Goal: Information Seeking & Learning: Learn about a topic

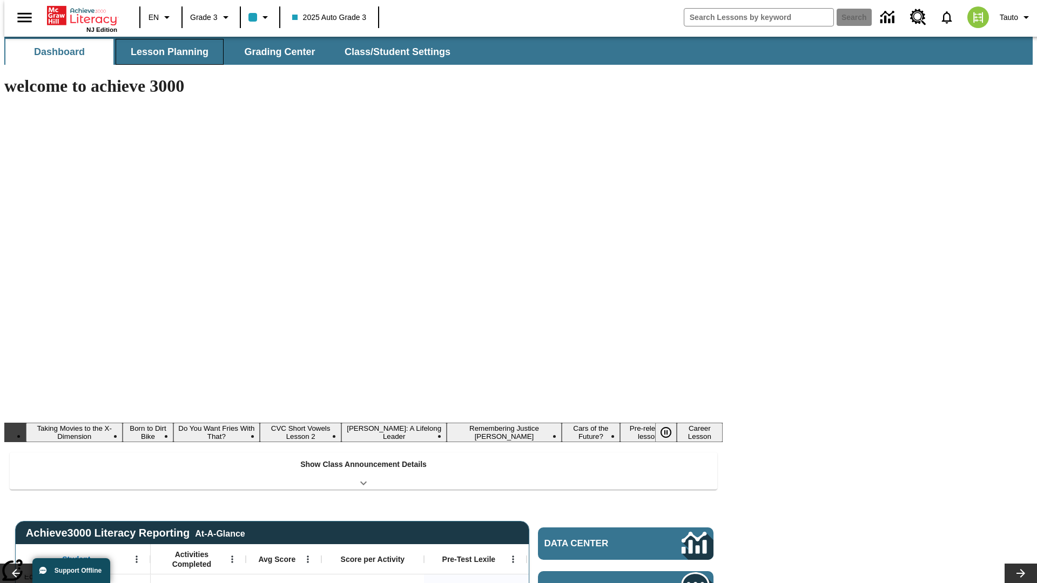
click at [165, 52] on button "Lesson Planning" at bounding box center [170, 52] width 108 height 26
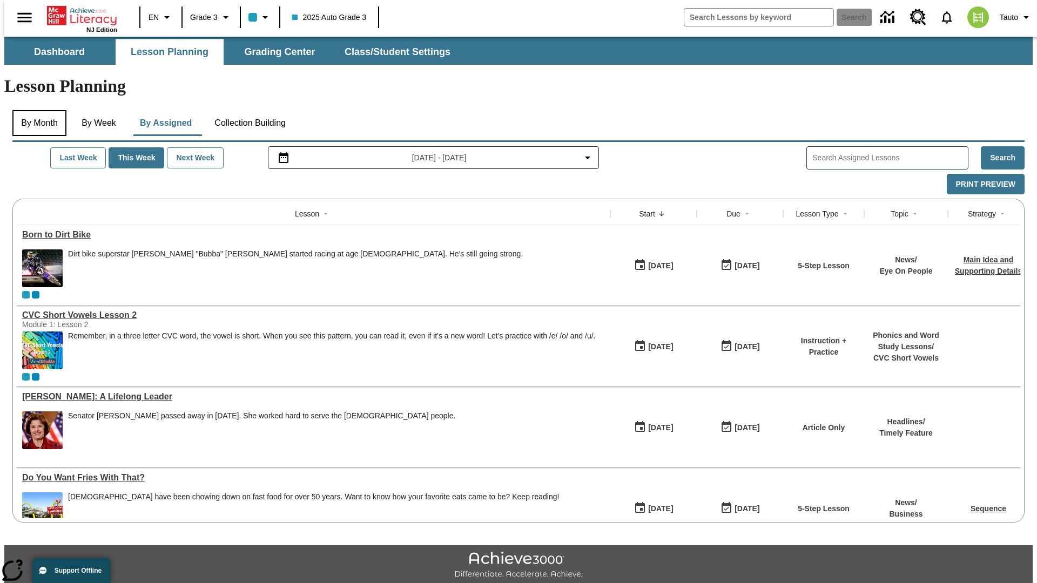
click at [36, 110] on button "By Month" at bounding box center [39, 123] width 54 height 26
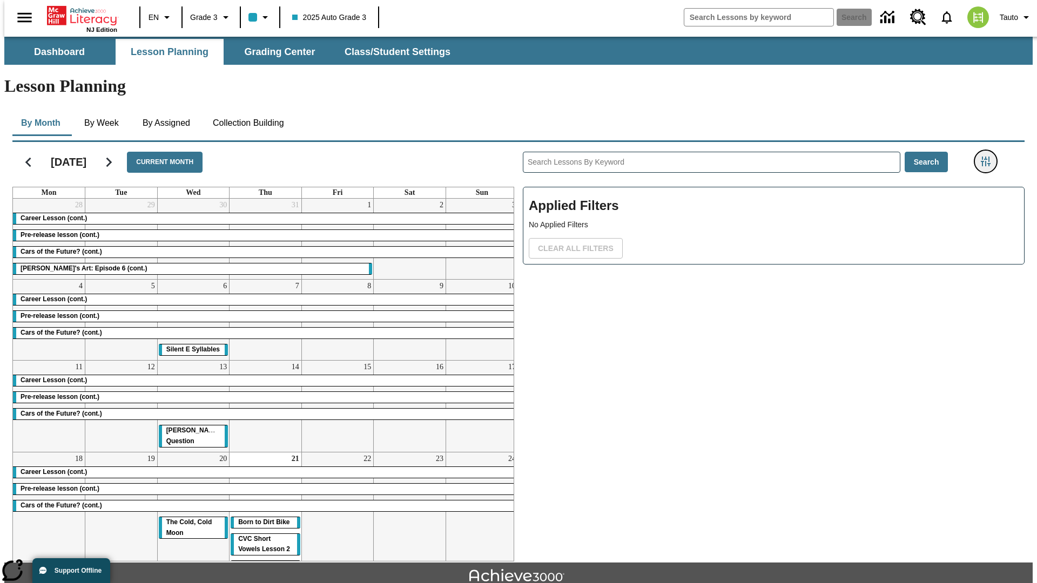
click at [989, 157] on icon "Filters Side menu" at bounding box center [985, 162] width 10 height 10
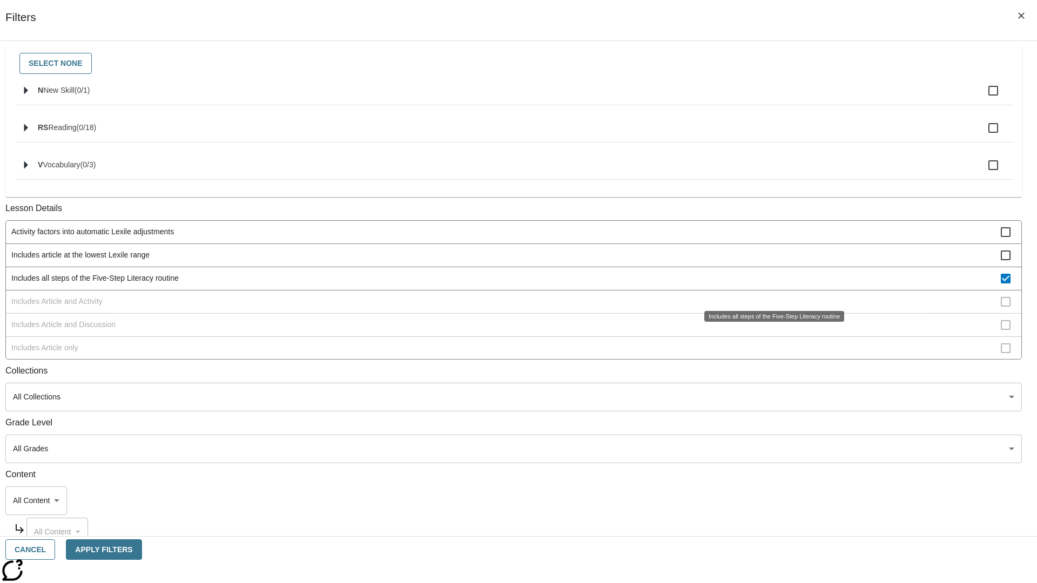
click at [770, 284] on span "Includes all steps of the Five-Step Literacy routine" at bounding box center [505, 278] width 989 height 11
checkbox input "false"
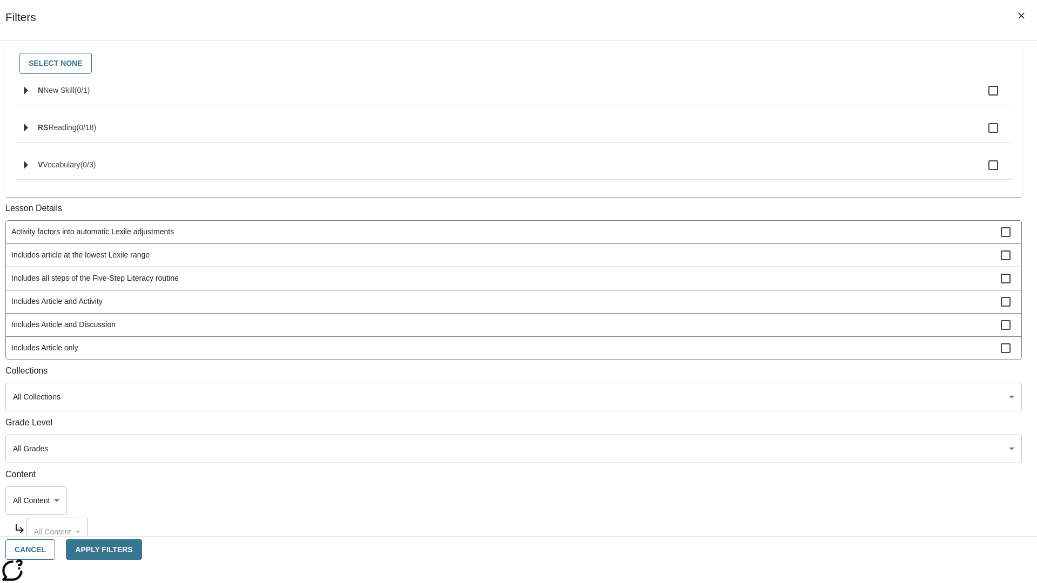
click at [770, 307] on span "Includes Article and Activity" at bounding box center [505, 301] width 989 height 11
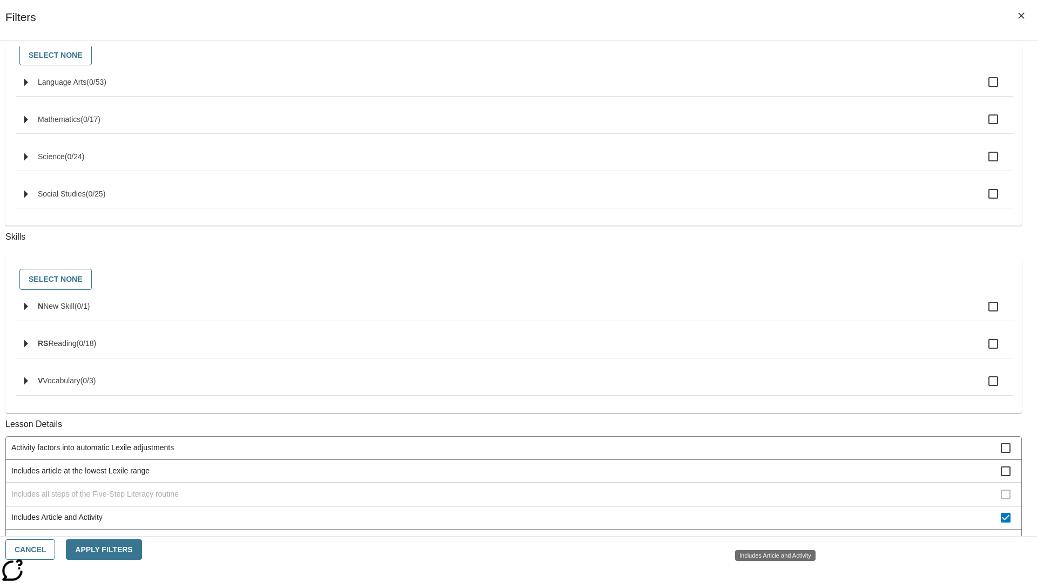
click at [770, 523] on span "Includes Article and Activity" at bounding box center [505, 517] width 989 height 11
checkbox input "false"
click at [770, 535] on span "Includes Article and Discussion" at bounding box center [505, 540] width 989 height 11
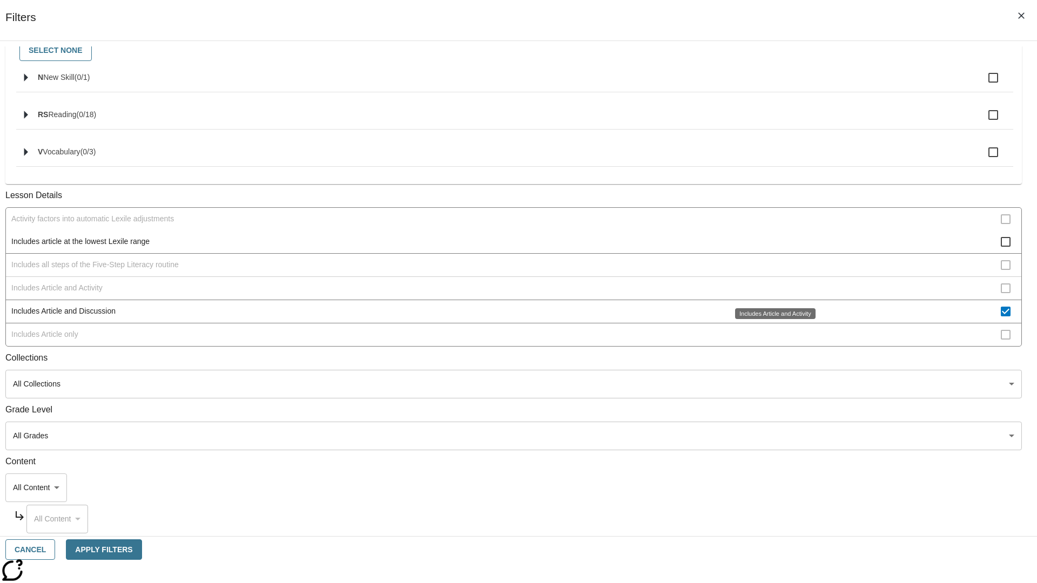
click at [770, 317] on span "Includes Article and Discussion" at bounding box center [505, 311] width 989 height 11
checkbox input "false"
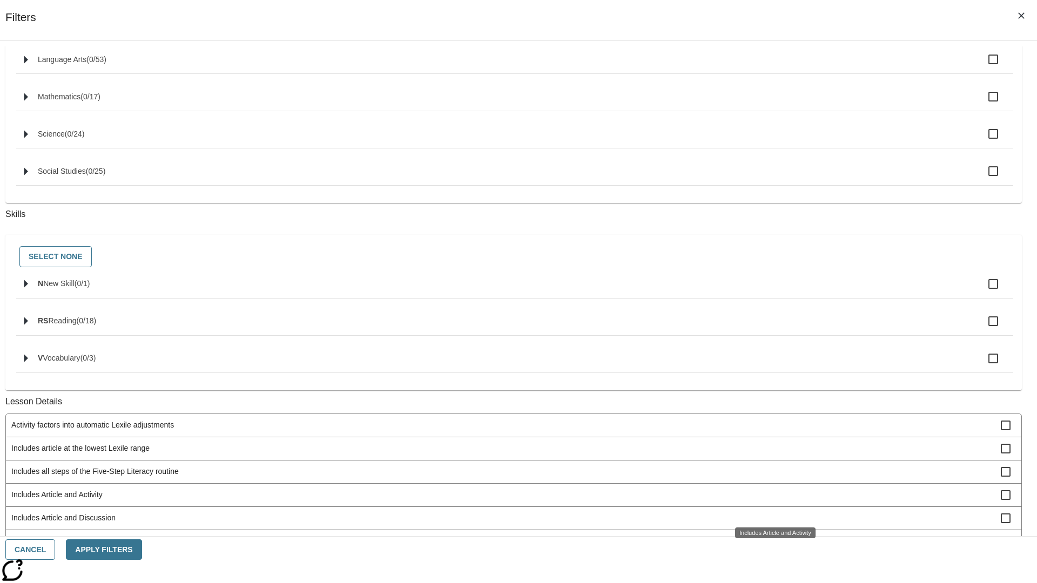
click at [770, 536] on span "Includes Article only" at bounding box center [505, 541] width 989 height 11
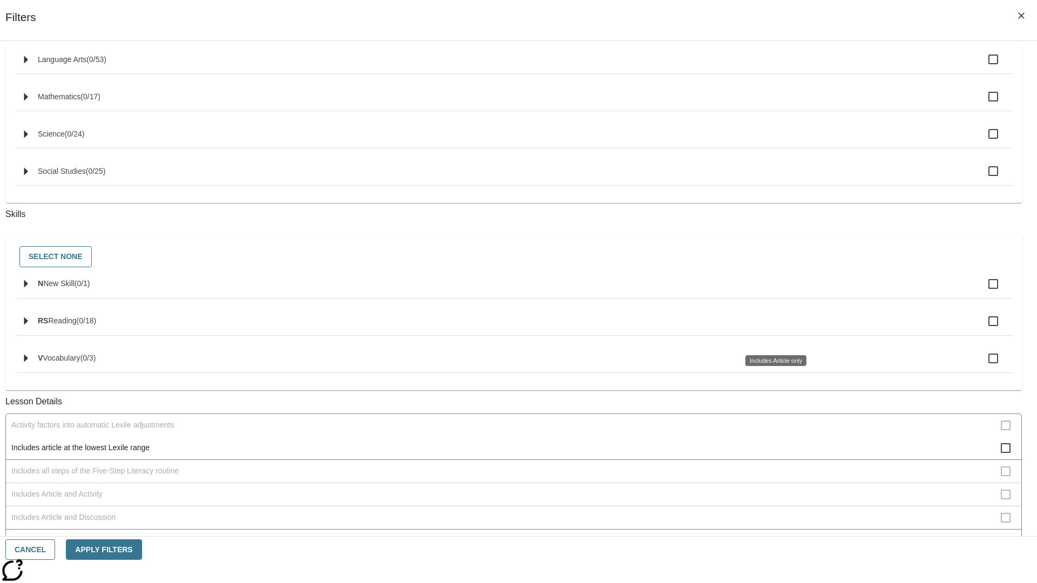
scroll to position [449, 0]
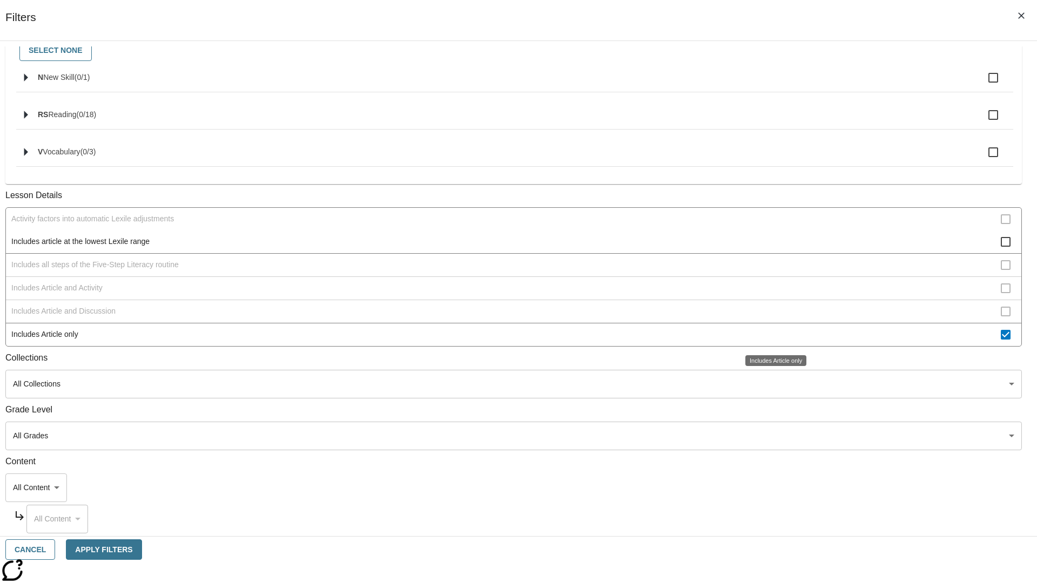
click at [770, 335] on span "Includes Article only" at bounding box center [505, 334] width 989 height 11
checkbox input "false"
click at [770, 399] on span "Includes technology-enhanced activity item" at bounding box center [505, 404] width 989 height 11
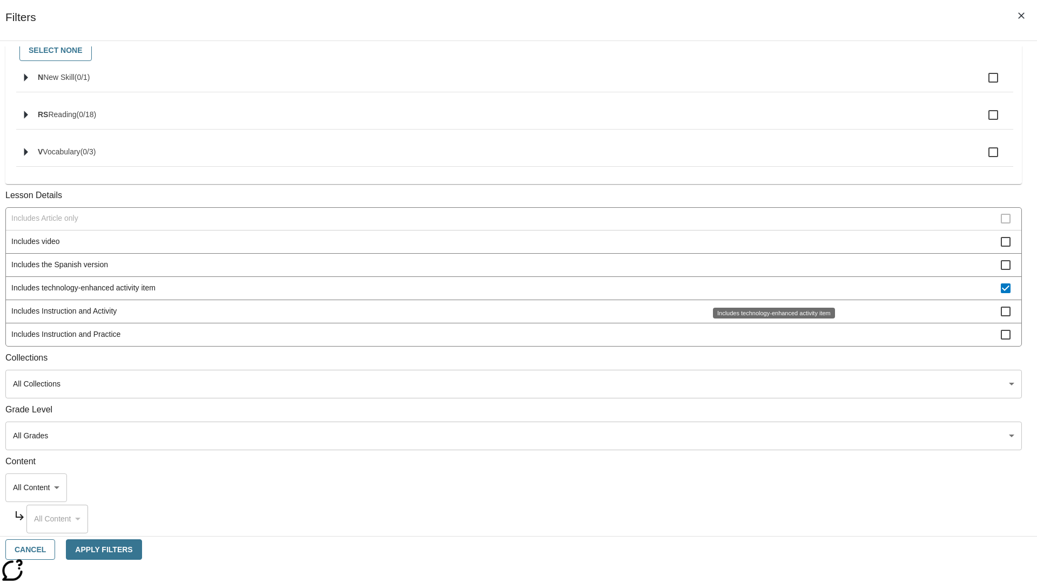
click at [770, 288] on span "Includes technology-enhanced activity item" at bounding box center [505, 287] width 989 height 11
checkbox input "false"
click at [770, 317] on span "Includes Instruction and Activity" at bounding box center [505, 311] width 989 height 11
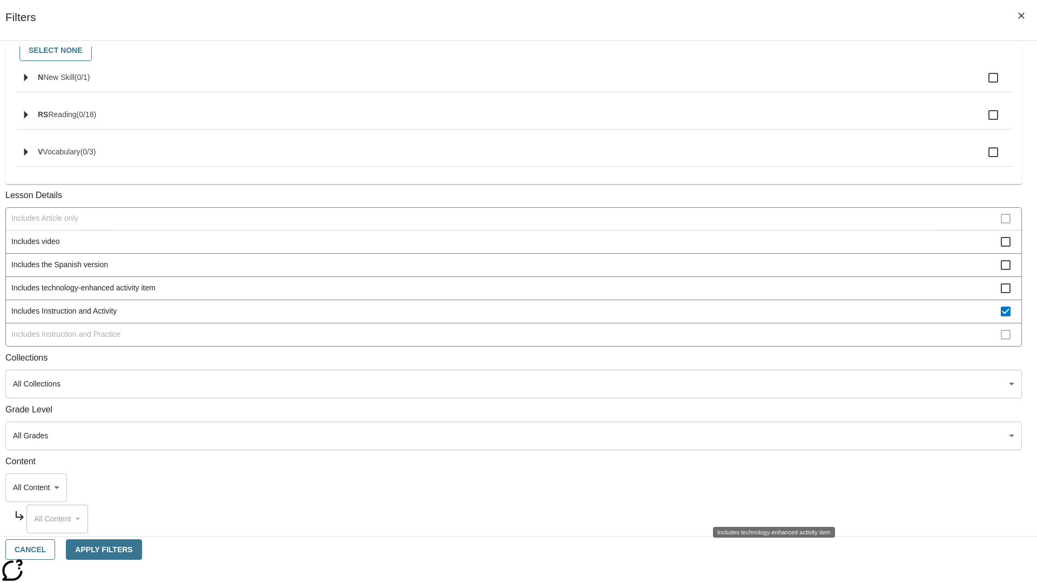
scroll to position [259, 0]
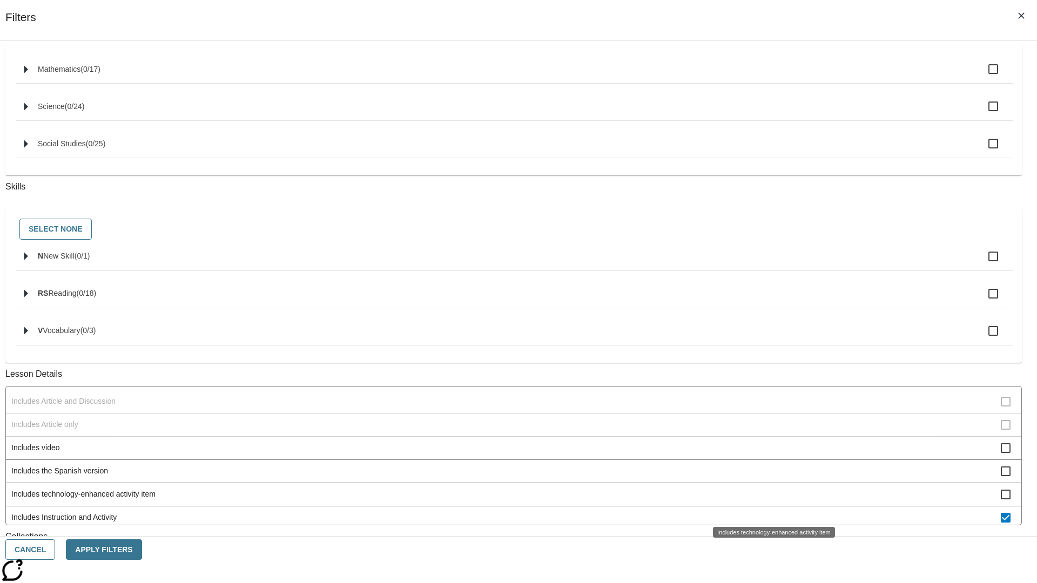
click at [770, 512] on span "Includes Instruction and Activity" at bounding box center [505, 517] width 989 height 11
checkbox input "false"
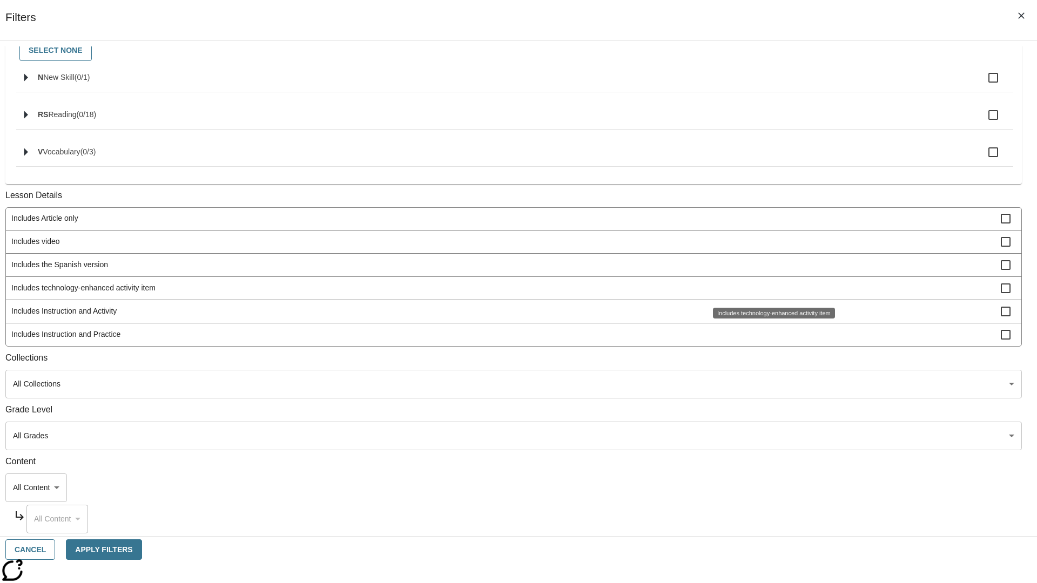
click at [770, 334] on span "Includes Instruction and Practice" at bounding box center [505, 334] width 989 height 11
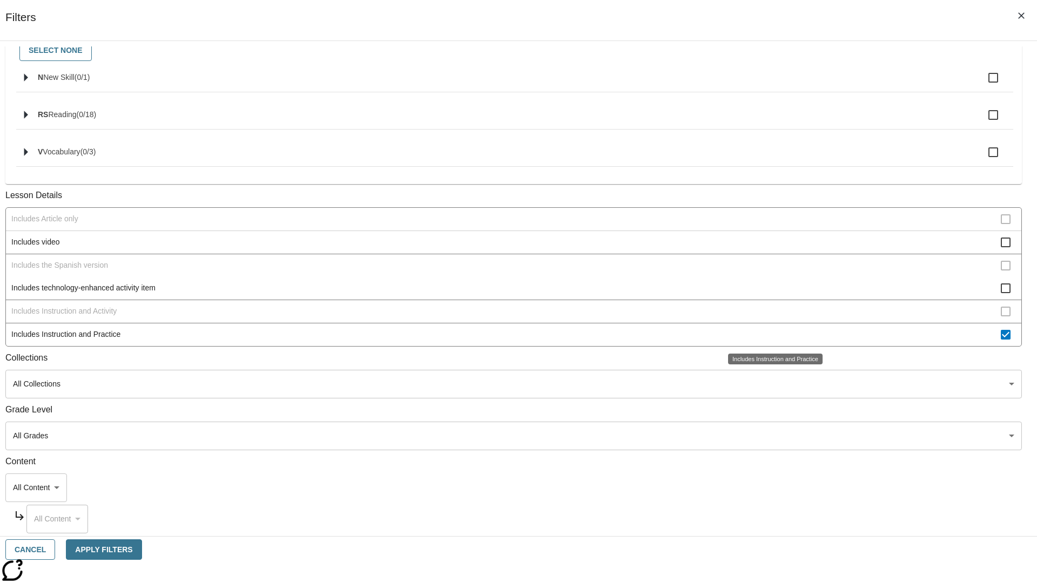
click at [770, 334] on span "Includes Instruction and Practice" at bounding box center [505, 334] width 989 height 11
checkbox input "false"
click at [770, 108] on span "Activity factors into automatic Lexile adjustments" at bounding box center [505, 102] width 989 height 11
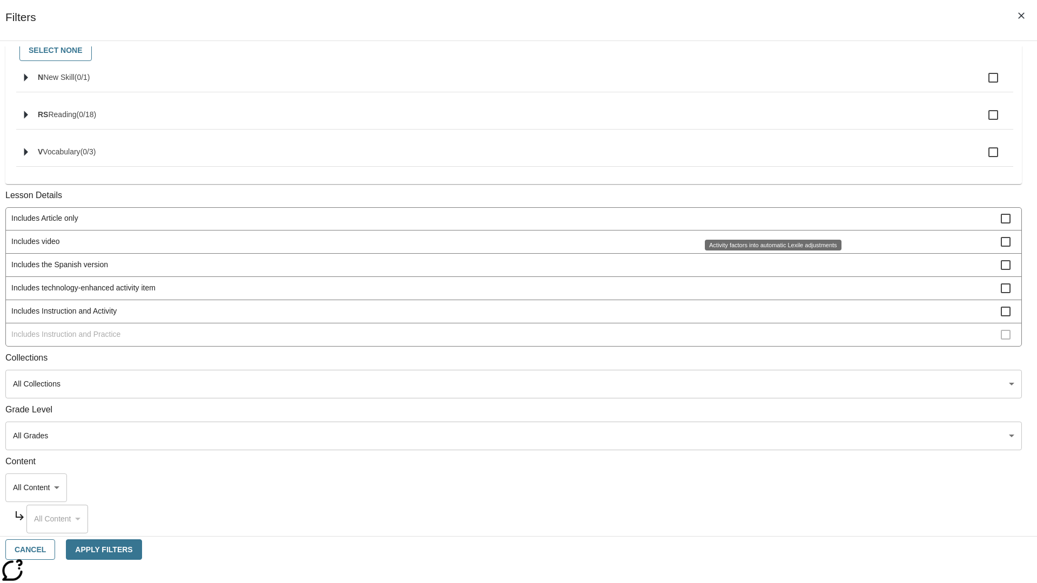
scroll to position [0, 0]
click at [770, 220] on span "Activity factors into automatic Lexile adjustments" at bounding box center [505, 218] width 989 height 11
checkbox input "false"
